Goal: Transaction & Acquisition: Purchase product/service

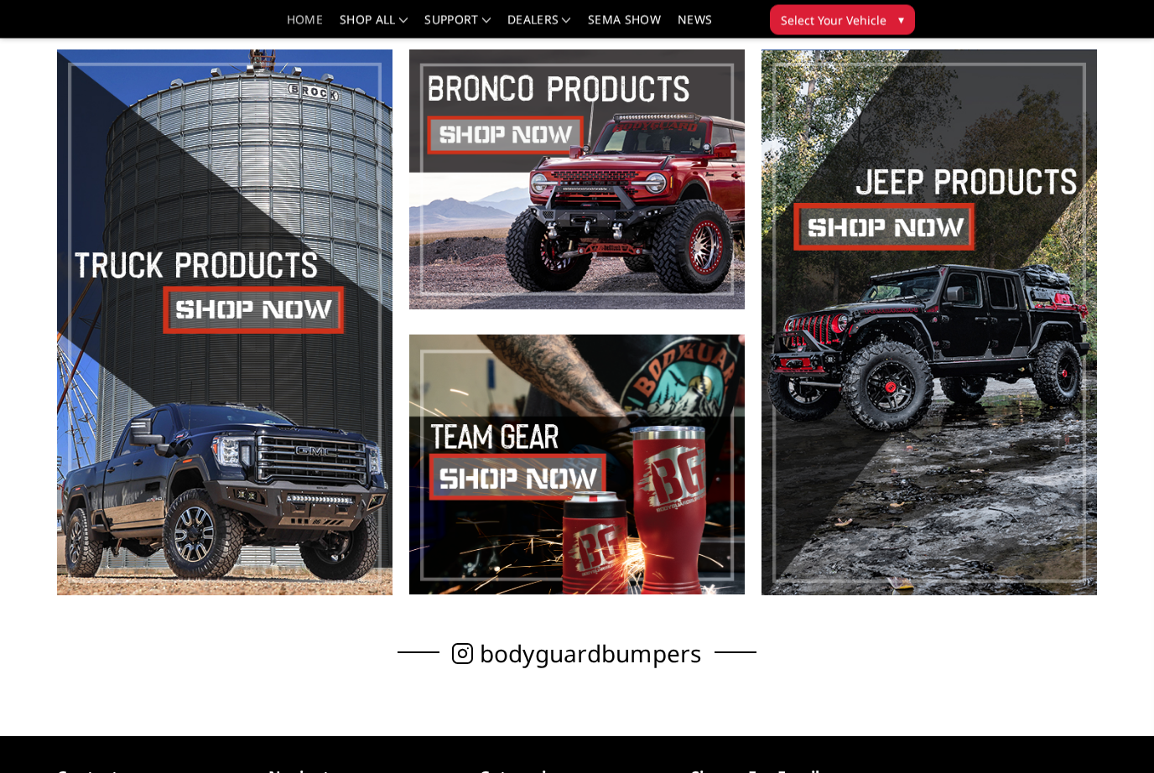
scroll to position [569, 0]
click at [215, 309] on span at bounding box center [224, 322] width 335 height 546
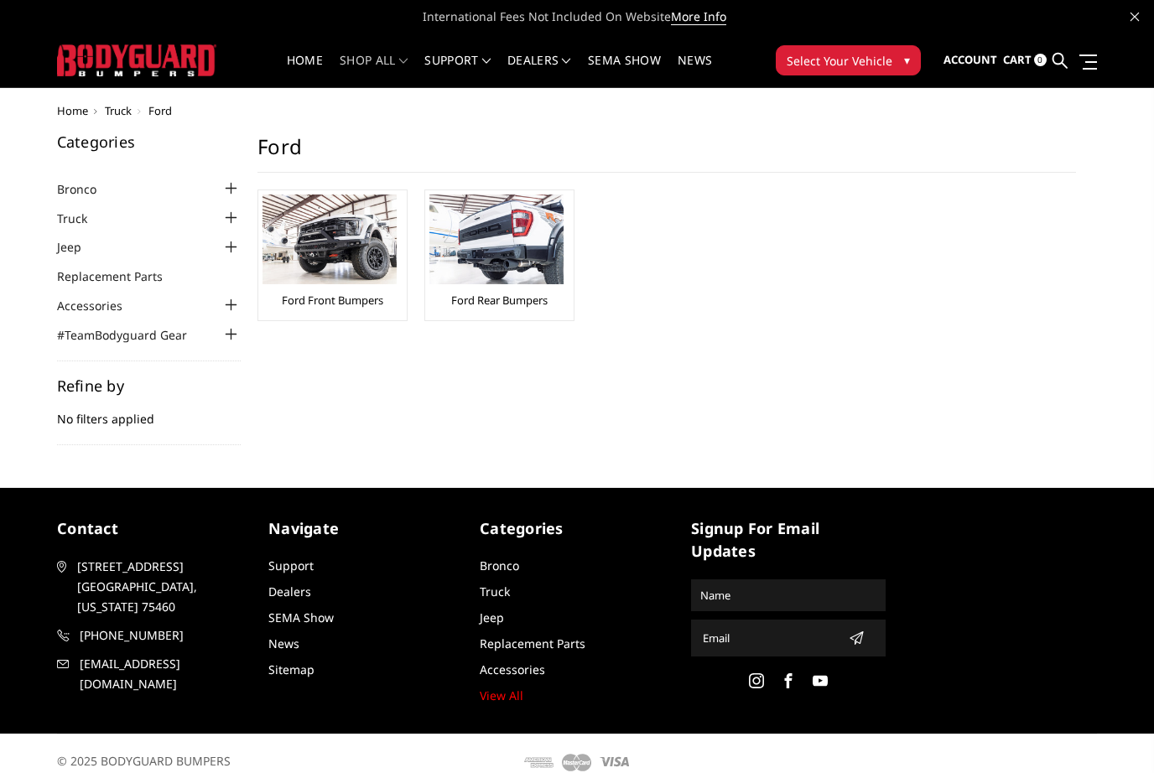
click at [300, 252] on img at bounding box center [329, 240] width 134 height 90
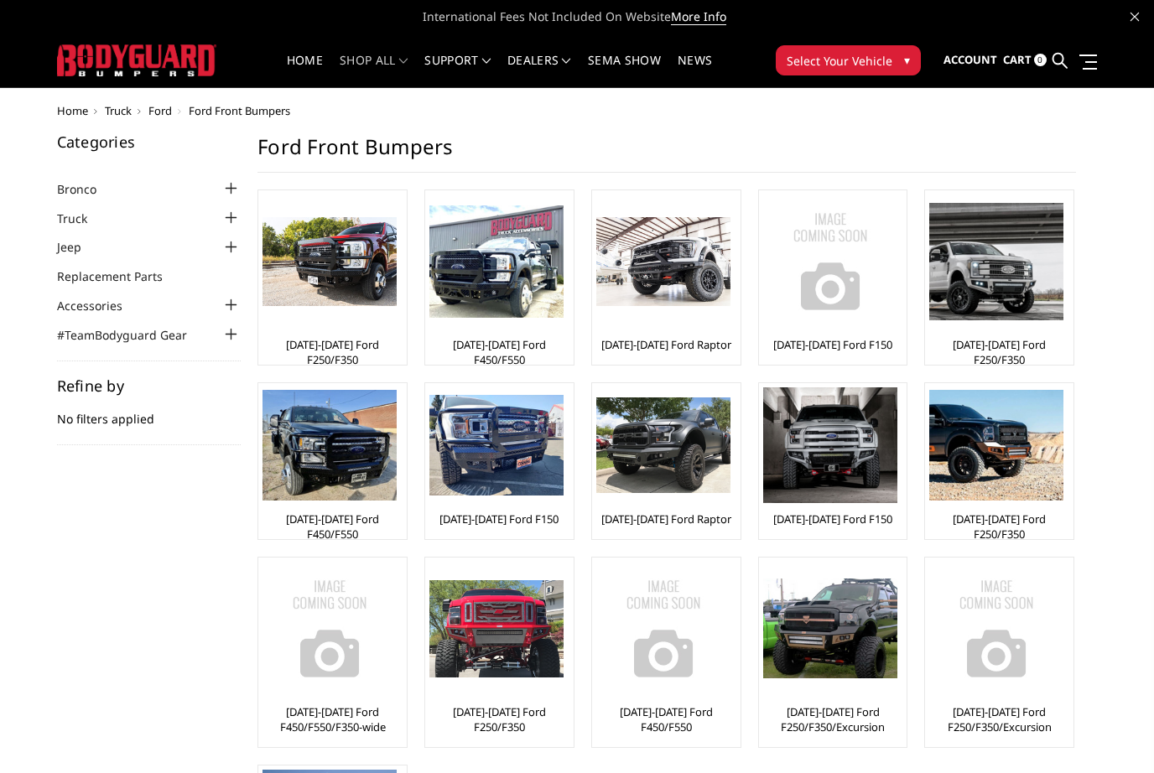
click at [302, 278] on img at bounding box center [329, 262] width 134 height 90
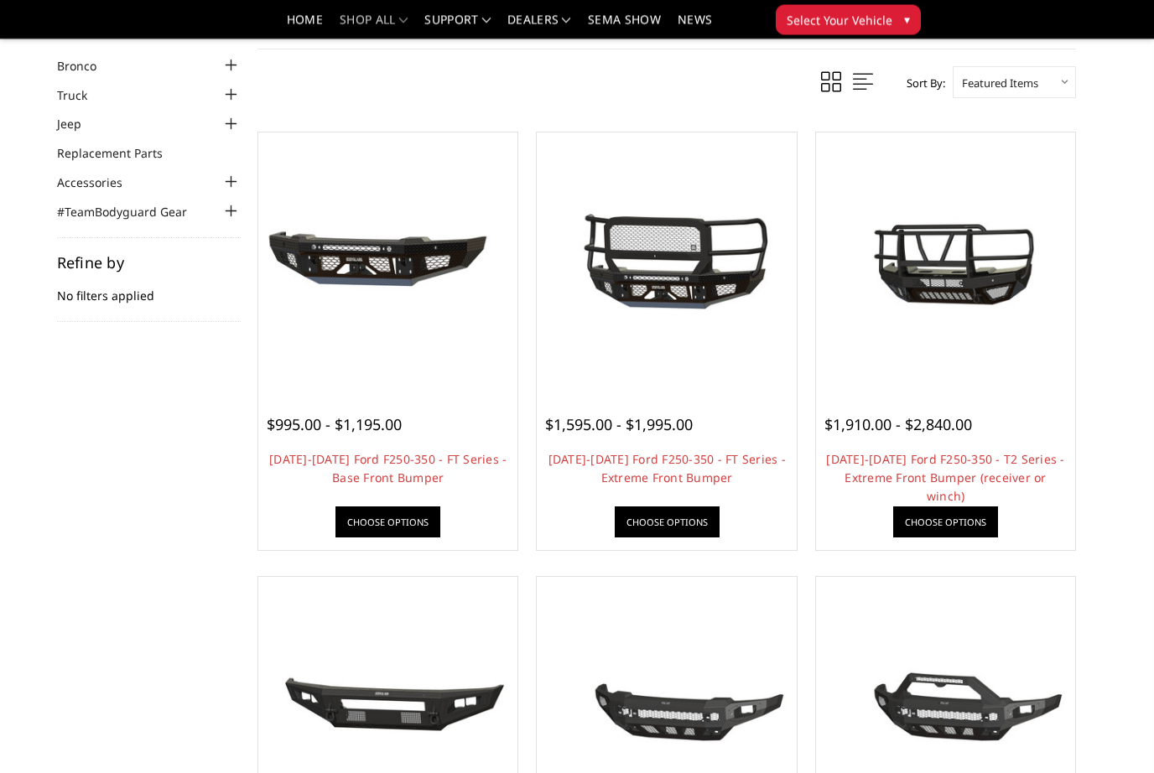
scroll to position [75, 0]
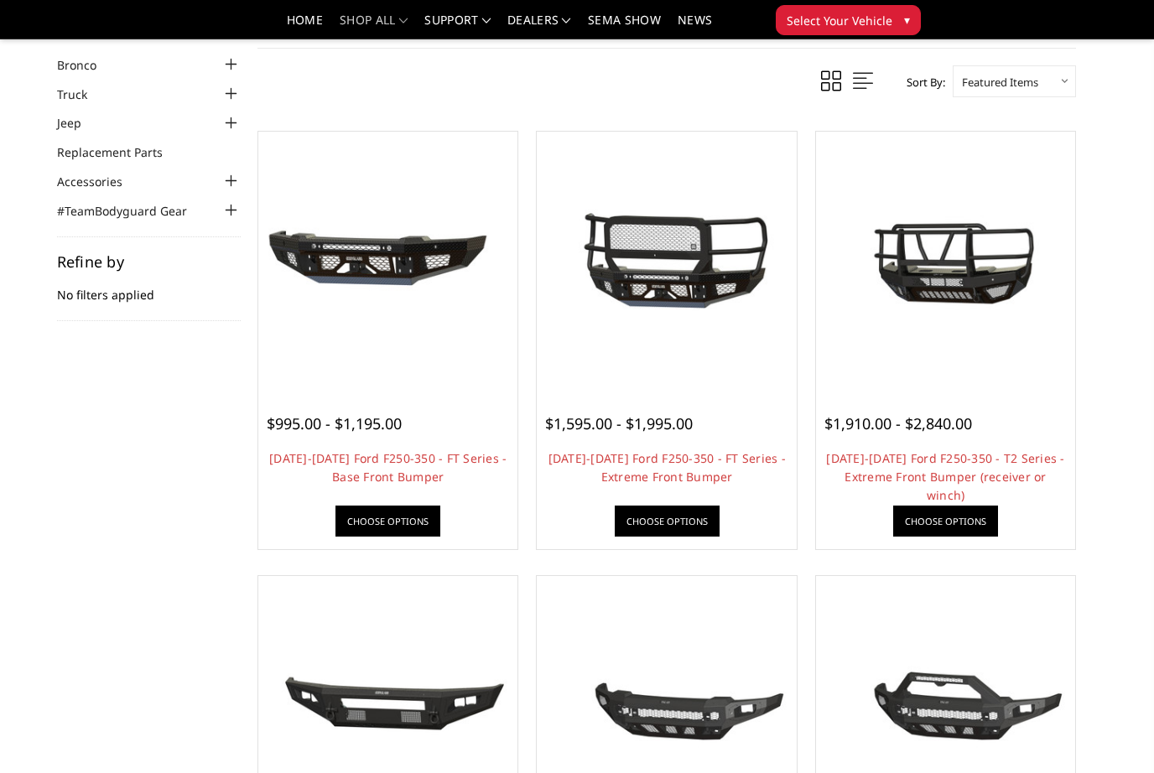
click at [977, 272] on img at bounding box center [945, 262] width 251 height 136
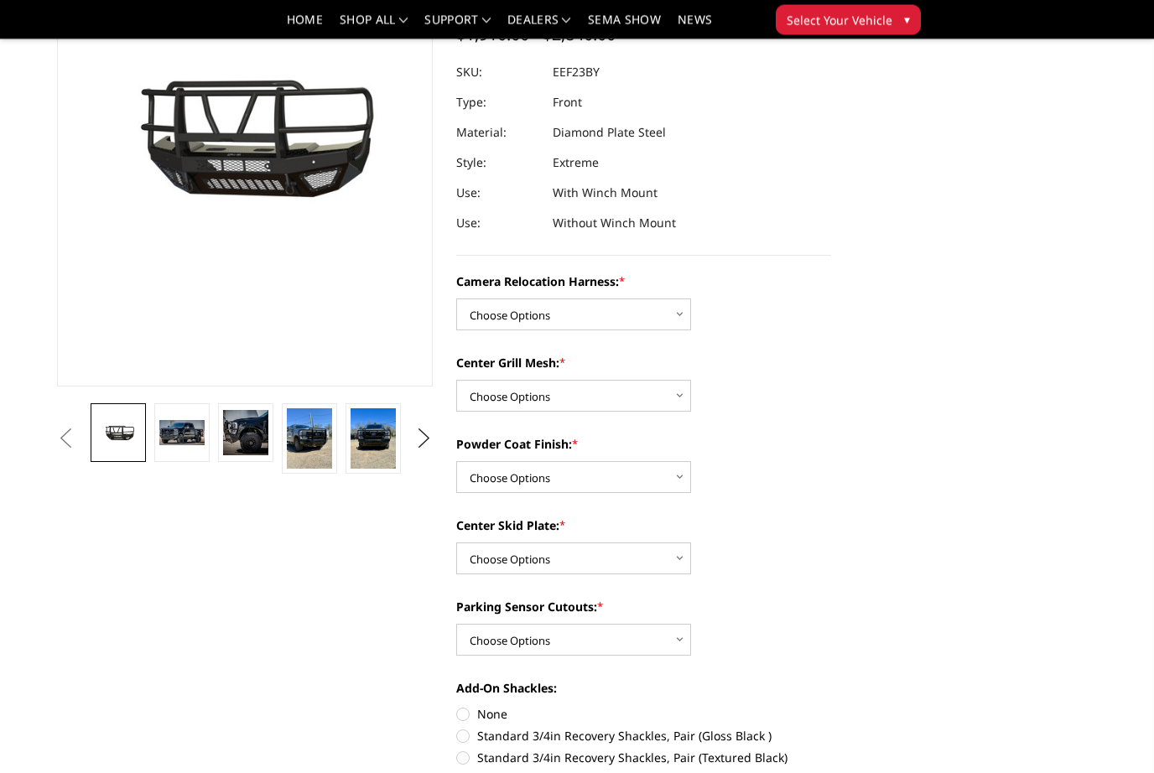
scroll to position [201, 0]
click at [682, 308] on select "Choose Options Without camera harness With camera harness" at bounding box center [573, 314] width 235 height 32
select select "3754"
click at [664, 389] on select "Choose Options Without expanded metal With expanded metal" at bounding box center [573, 396] width 235 height 32
select select "3751"
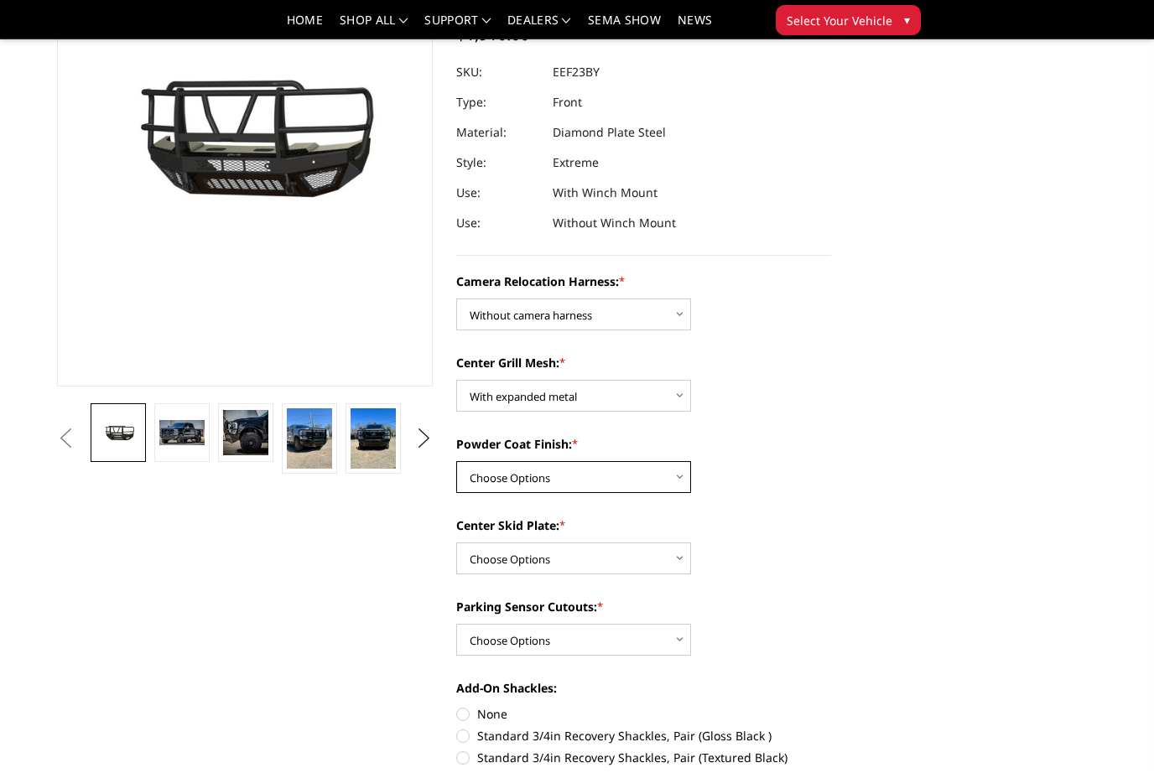
click at [667, 462] on select "Choose Options Textured Black Powder Coat Gloss Black Powder Coat Bare Metal" at bounding box center [573, 477] width 235 height 32
select select "3749"
click at [658, 551] on select "Choose Options Winch Mount Skid Plate Standard Skid Plate (included) 2" Receive…" at bounding box center [573, 558] width 235 height 32
click at [656, 635] on select "Choose Options Yes - With Parking Sensor Cutouts" at bounding box center [573, 640] width 235 height 32
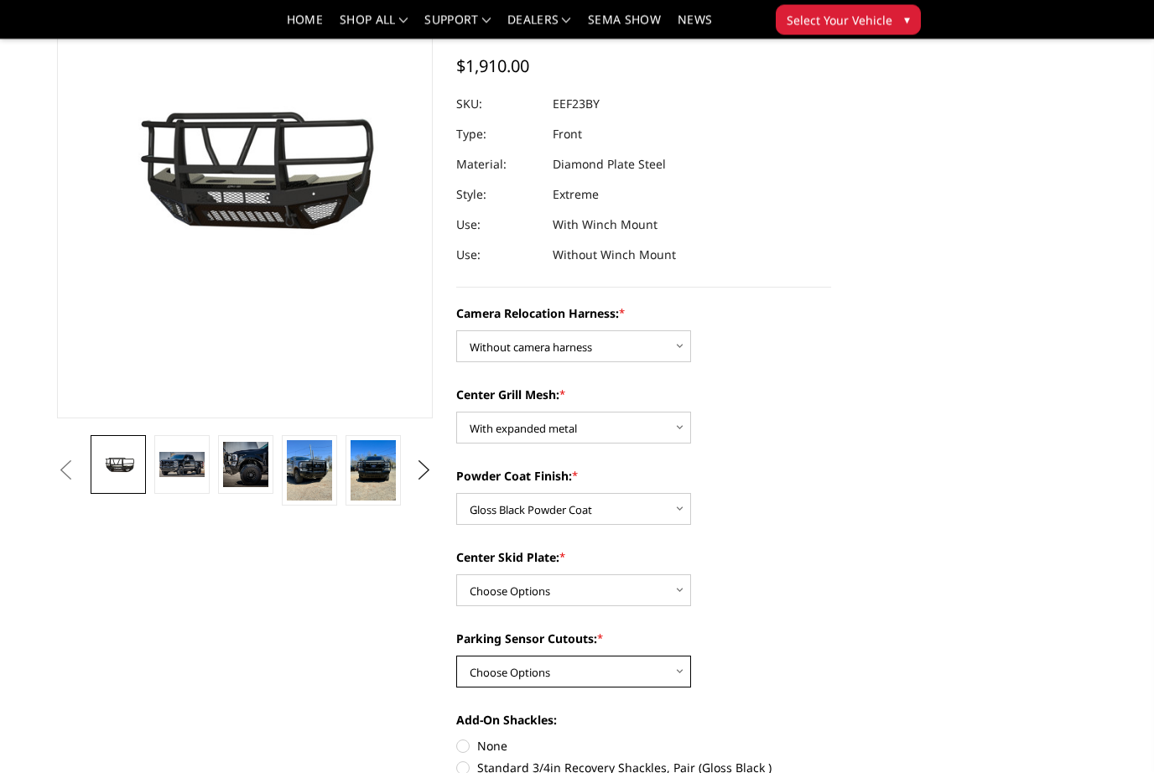
scroll to position [169, 0]
click at [663, 580] on select "Choose Options Winch Mount Skid Plate Standard Skid Plate (included) 2" Receive…" at bounding box center [573, 590] width 235 height 32
click at [674, 586] on select "Choose Options Winch Mount Skid Plate Standard Skid Plate (included) 2" Receive…" at bounding box center [573, 590] width 235 height 32
select select "3745"
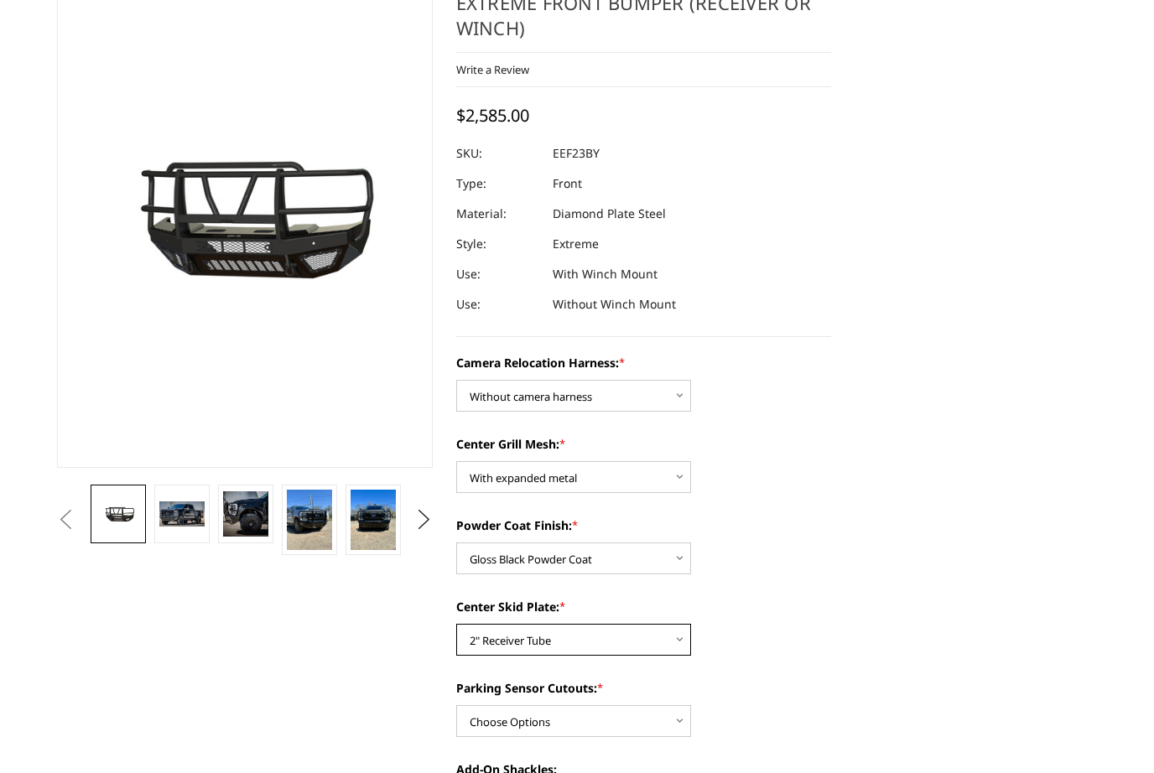
scroll to position [0, 0]
